Goal: Ask a question

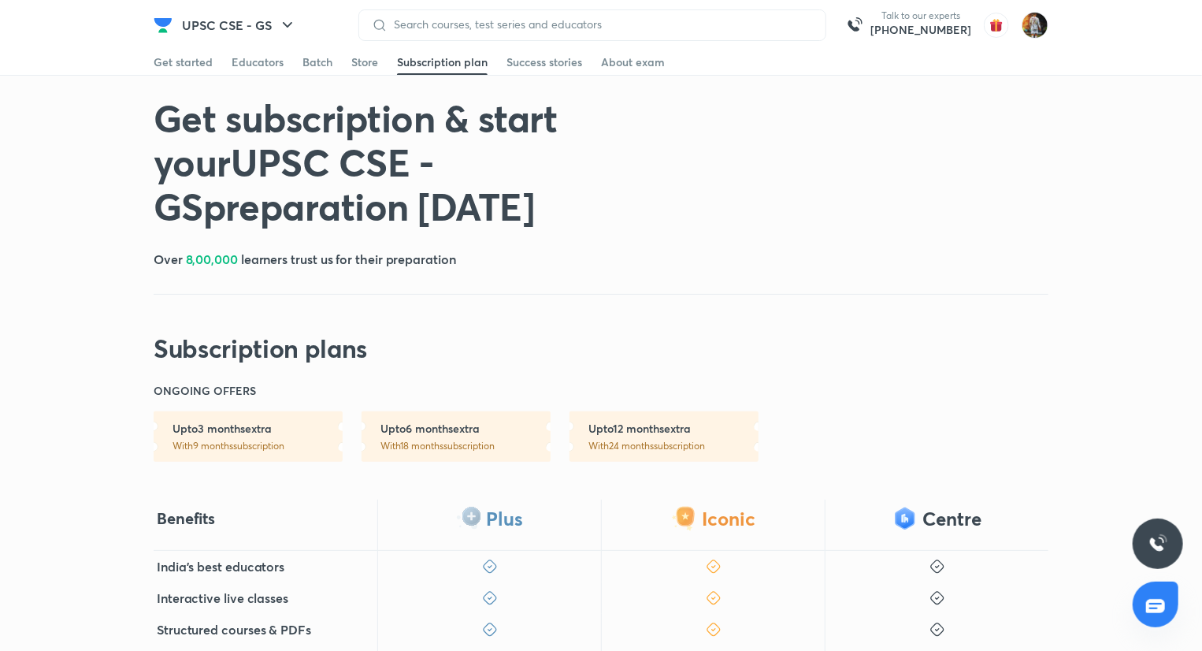
click at [202, 65] on div "Get started" at bounding box center [183, 62] width 59 height 16
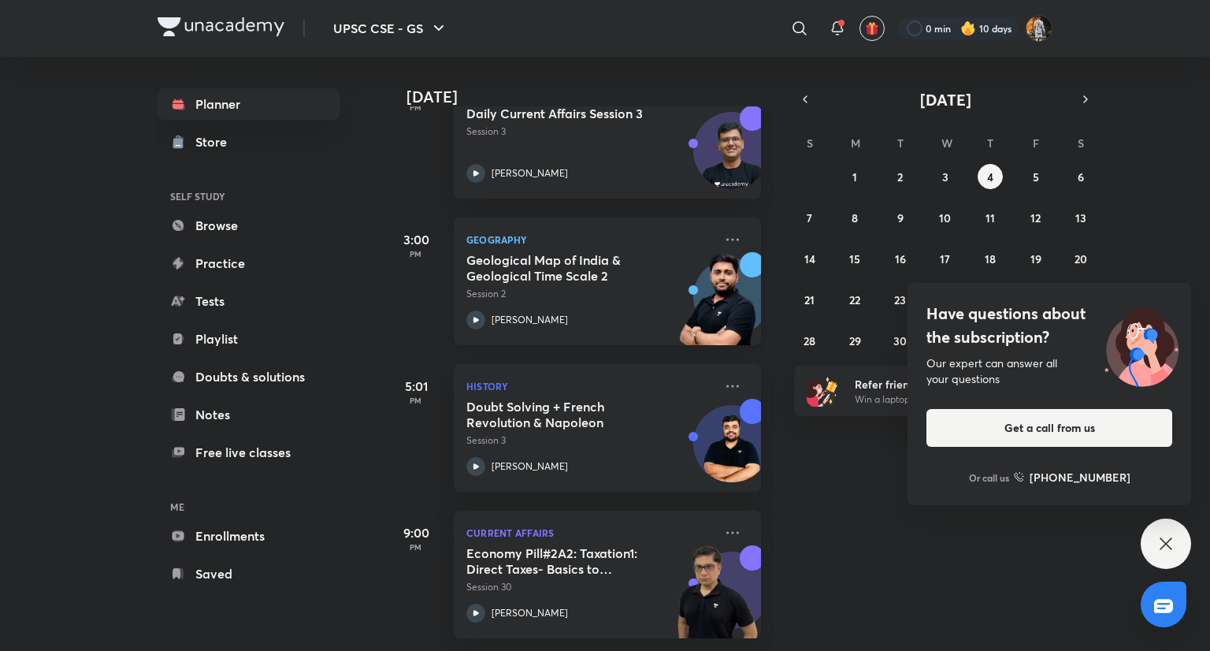
scroll to position [139, 0]
click at [1169, 553] on div "Have questions about the subscription? Our expert can answer all your questions…" at bounding box center [1166, 543] width 50 height 50
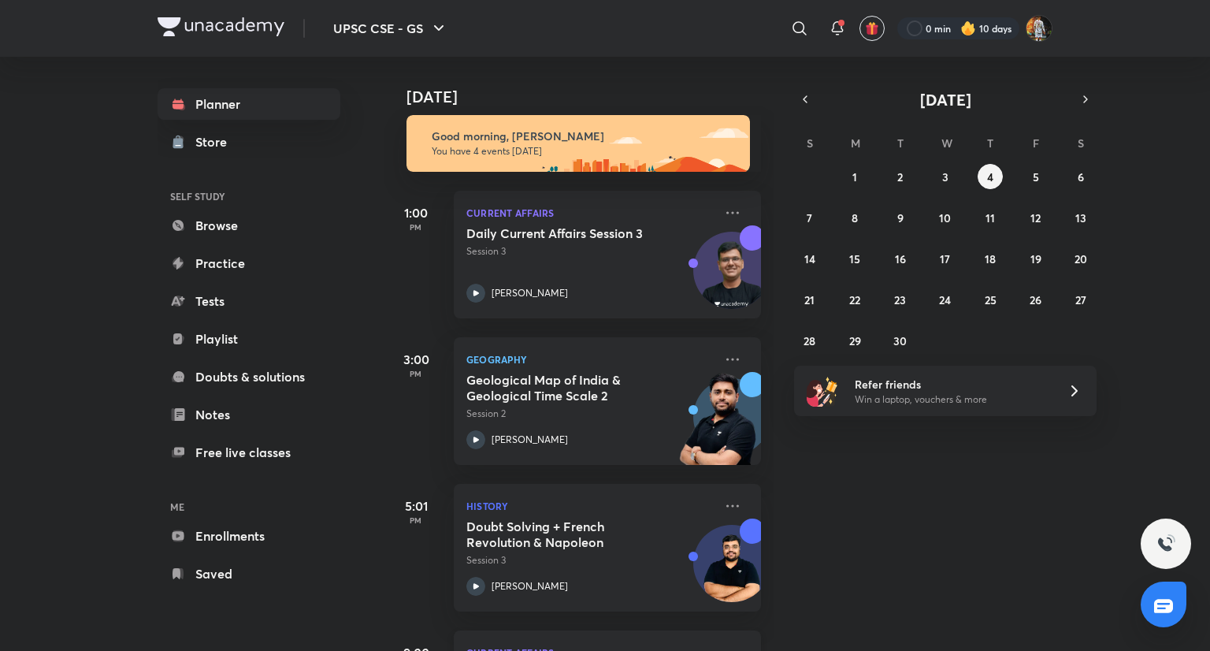
scroll to position [9, 0]
